Goal: Task Accomplishment & Management: Manage account settings

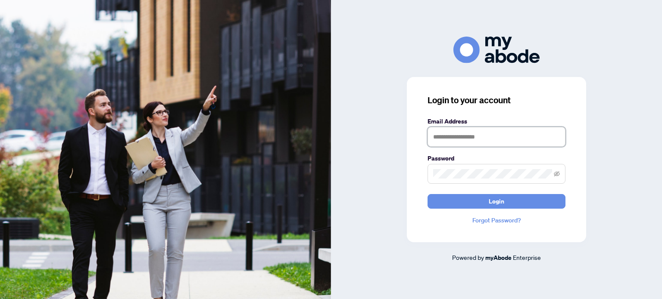
click at [502, 140] on input "text" at bounding box center [496, 137] width 138 height 20
type input "**********"
click at [427, 194] on button "Login" at bounding box center [496, 201] width 138 height 15
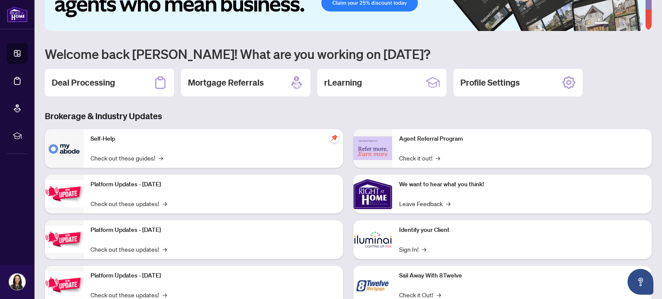
scroll to position [29, 0]
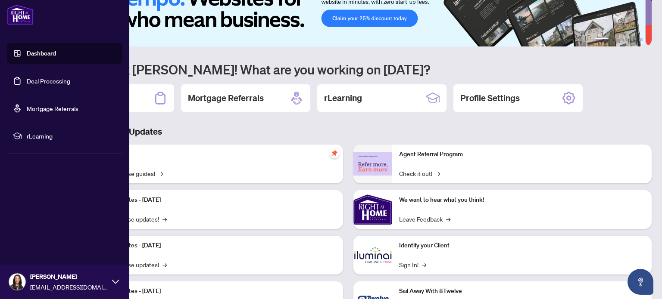
click at [45, 57] on link "Dashboard" at bounding box center [41, 54] width 29 height 8
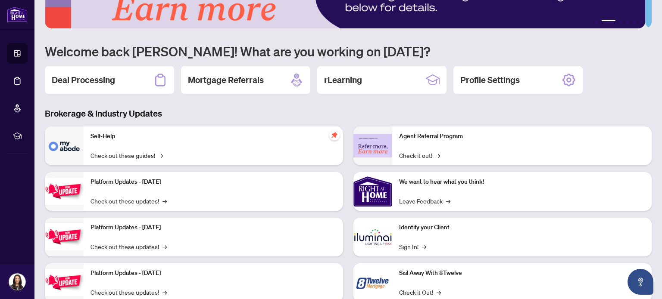
scroll to position [0, 0]
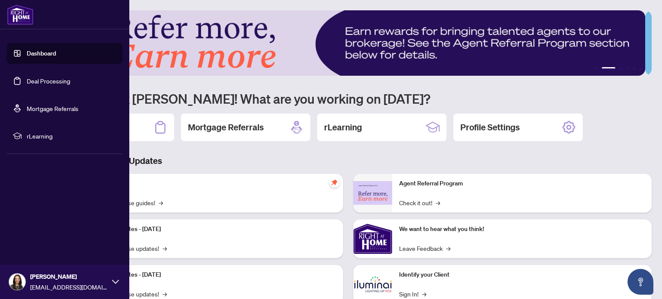
click at [50, 81] on link "Deal Processing" at bounding box center [49, 81] width 44 height 8
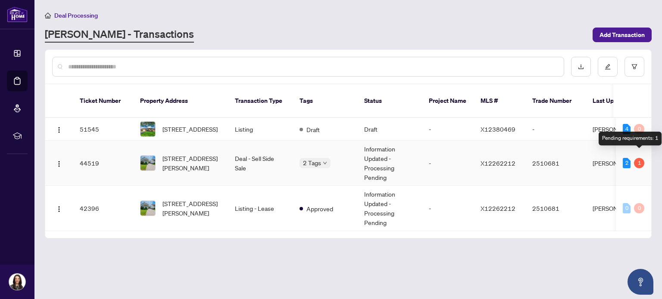
click at [641, 158] on div "1" at bounding box center [639, 163] width 10 height 10
click at [627, 158] on div "2" at bounding box center [627, 163] width 8 height 10
click at [379, 165] on td "Information Updated - Processing Pending" at bounding box center [389, 163] width 65 height 45
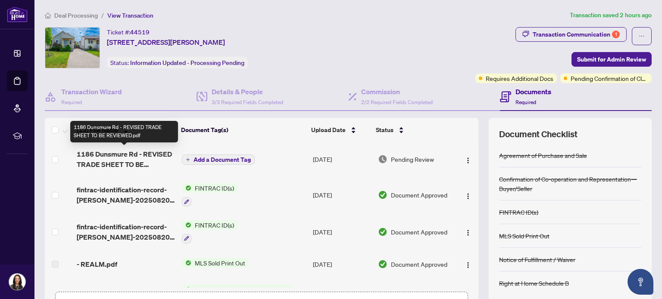
click at [136, 159] on span "1186 Dunsmure Rd - REVISED TRADE SHEET TO BE REVIEWED.pdf" at bounding box center [126, 159] width 98 height 21
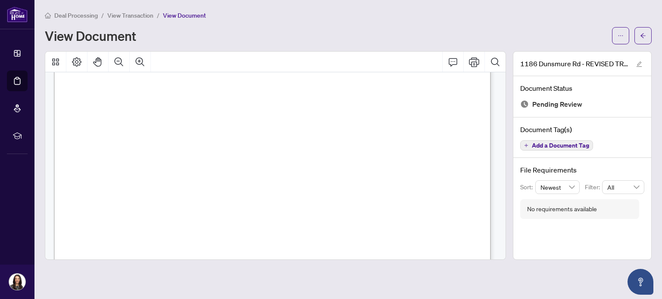
scroll to position [586, 0]
click at [474, 59] on icon "Print" at bounding box center [474, 62] width 10 height 10
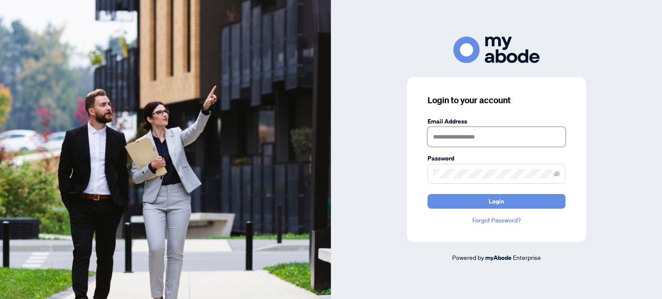
click at [449, 137] on input "text" at bounding box center [496, 137] width 138 height 20
type input "**********"
click at [427, 194] on button "Login" at bounding box center [496, 201] width 138 height 15
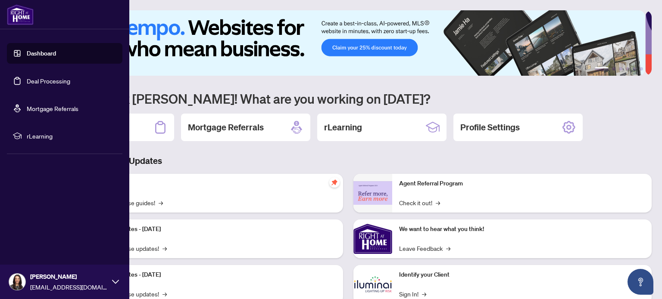
click at [47, 80] on link "Deal Processing" at bounding box center [49, 81] width 44 height 8
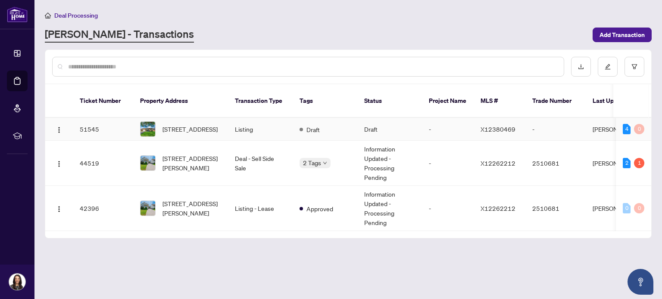
click at [252, 121] on td "Listing" at bounding box center [260, 129] width 65 height 23
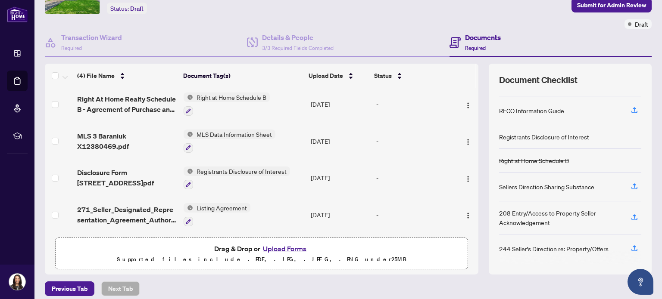
scroll to position [60, 0]
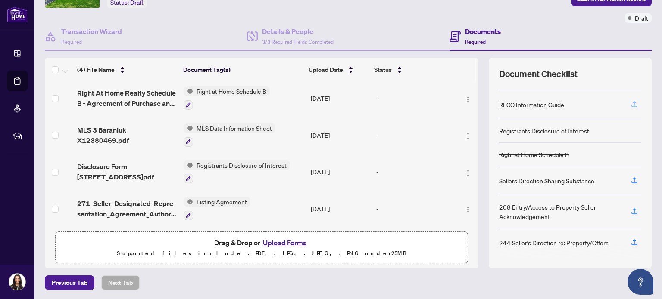
click at [630, 101] on icon "button" at bounding box center [634, 104] width 8 height 8
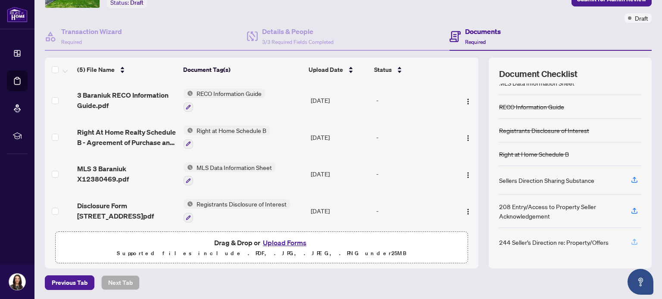
click at [630, 238] on icon "button" at bounding box center [634, 242] width 8 height 8
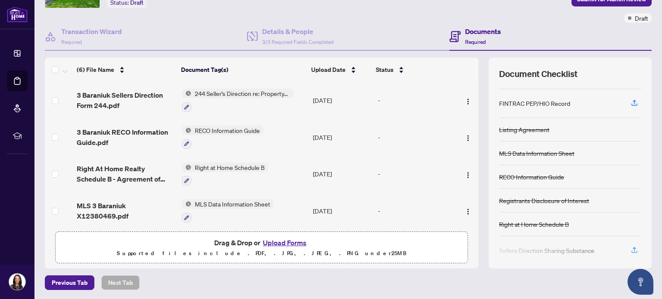
scroll to position [2, 0]
